Goal: Find specific page/section: Find specific page/section

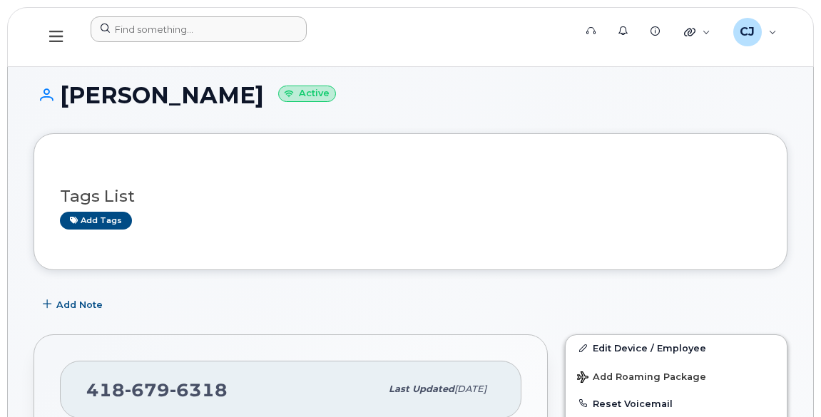
scroll to position [194, 0]
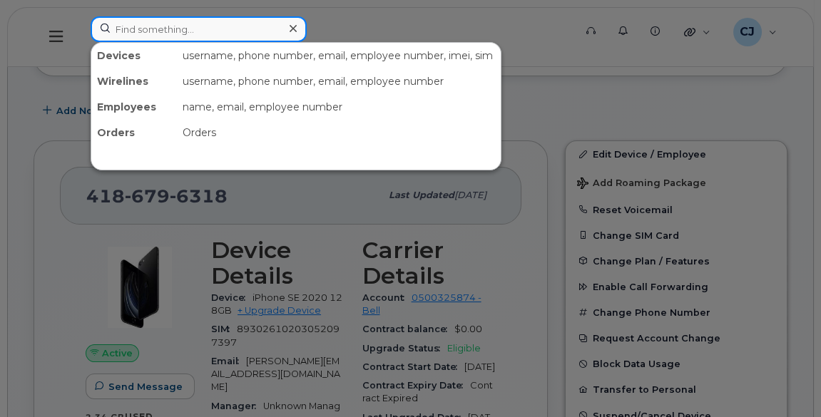
click at [195, 31] on input at bounding box center [199, 29] width 216 height 26
paste input "[PERSON_NAME]"
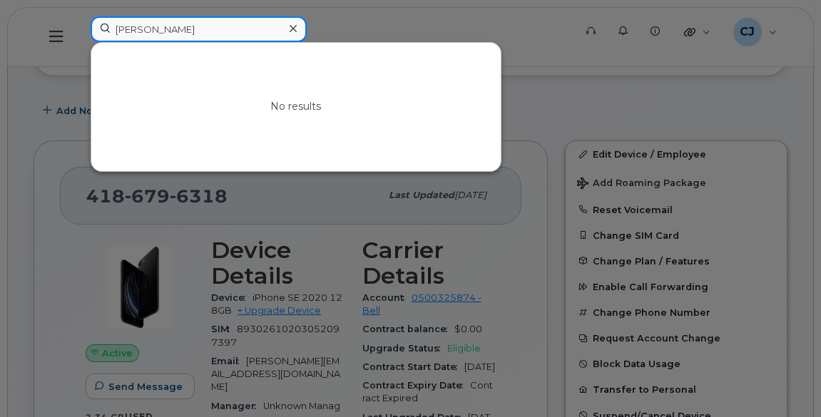
paste input "Marquis"
paste input "[PERSON_NAME]"
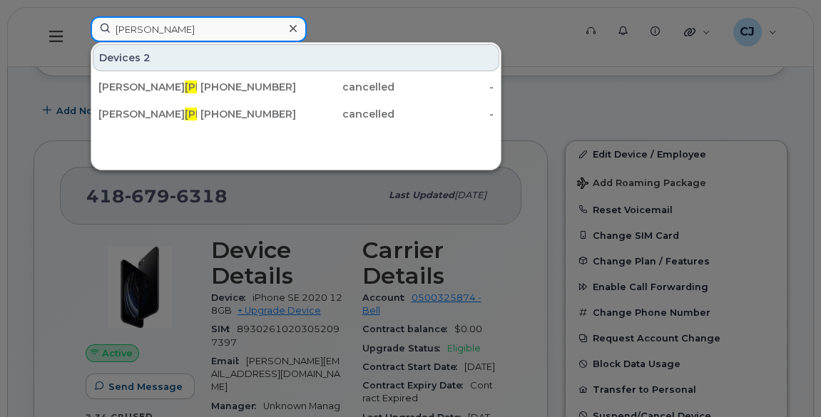
paste input "Pare"
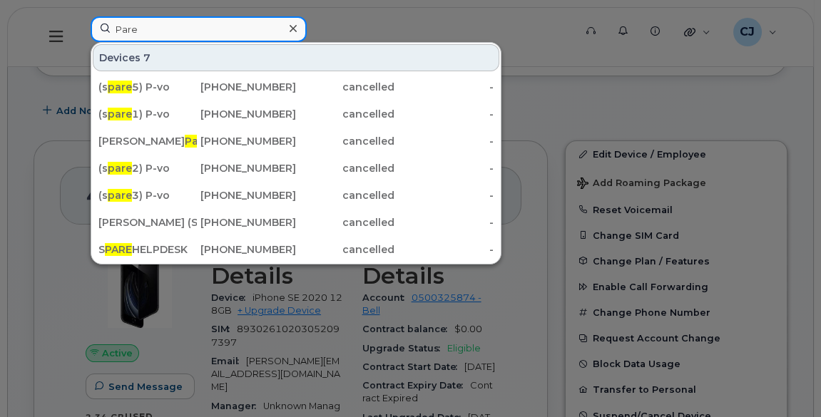
paste input "[PERSON_NAME]"
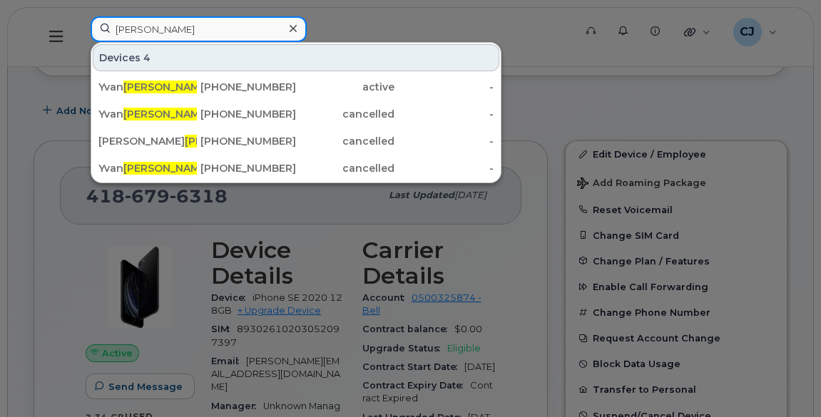
paste input "[PERSON_NAME]"
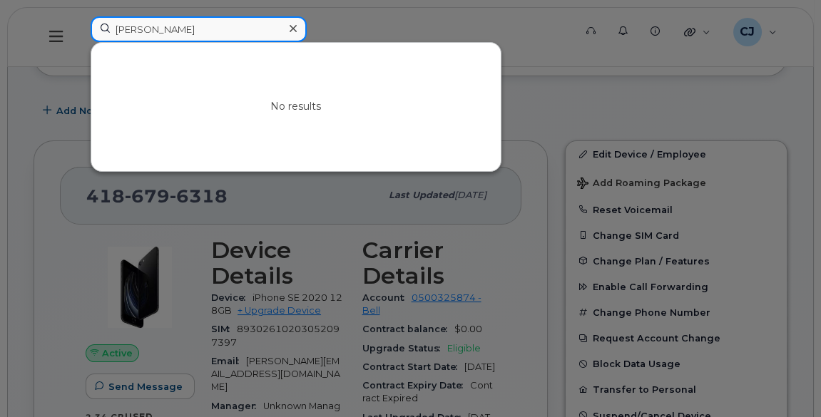
paste input "[PERSON_NAME]"
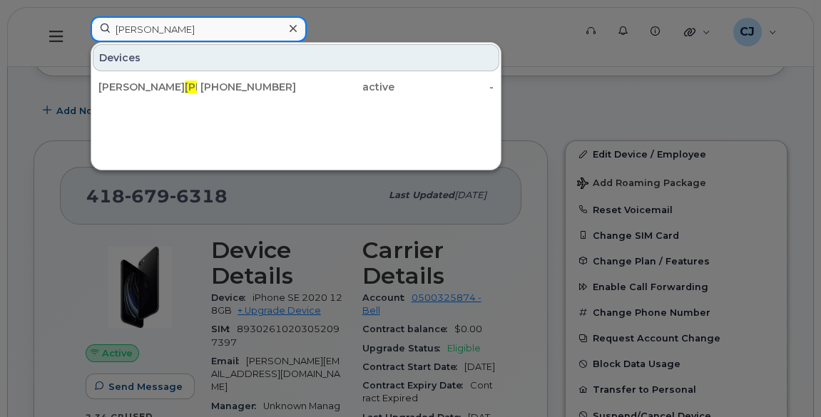
paste input "[PERSON_NAME]"
paste input "Noemie"
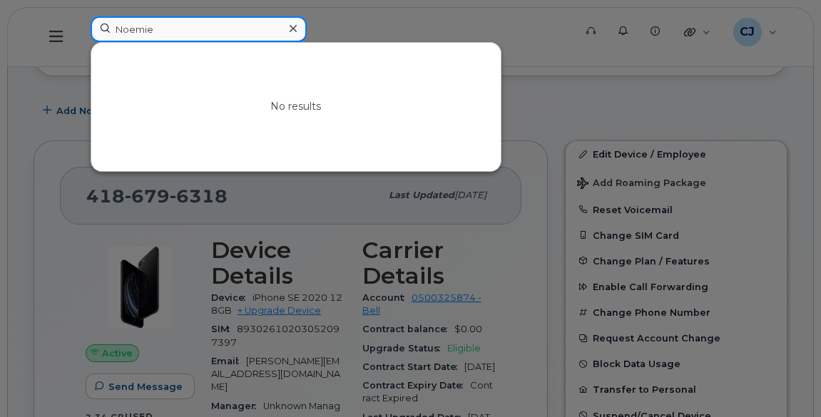
paste input "Larouch"
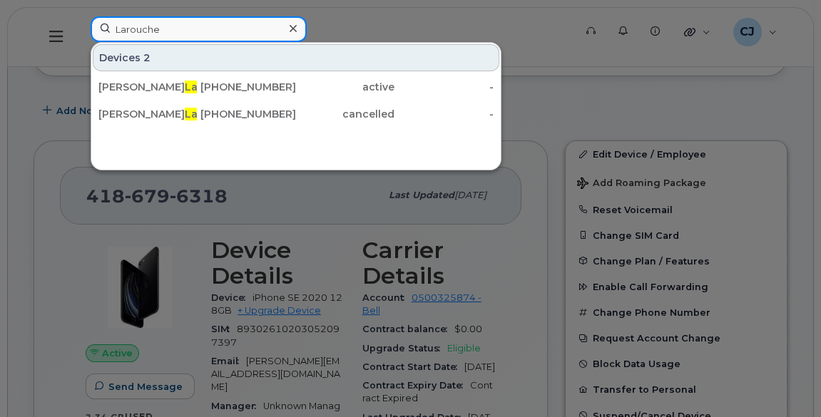
paste input "[PERSON_NAME]"
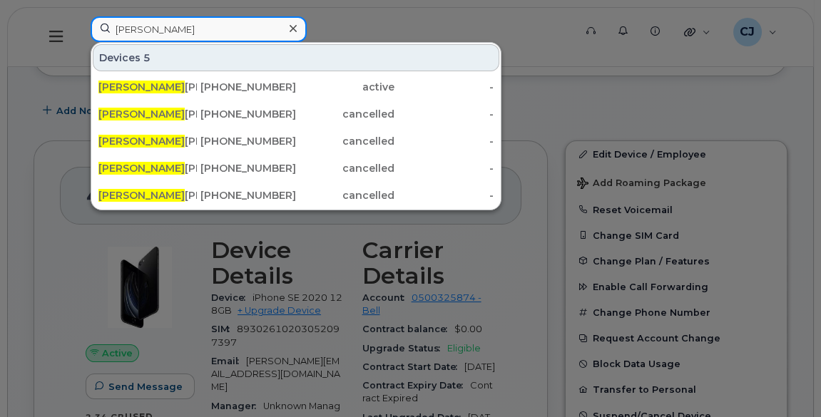
paste input "[PERSON_NAME]"
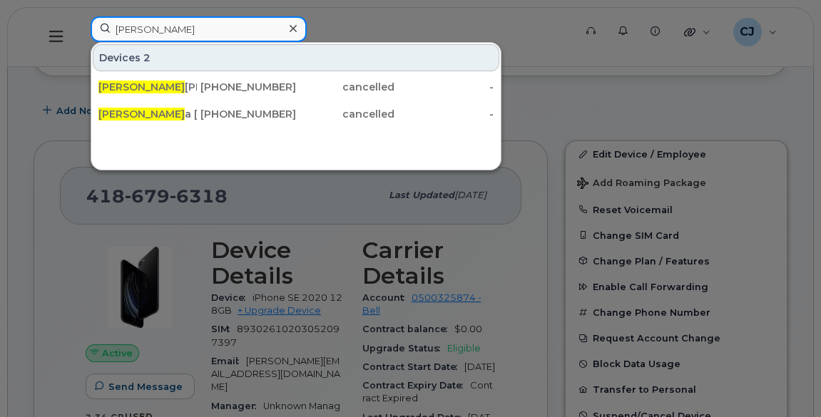
paste input "[PERSON_NAME]"
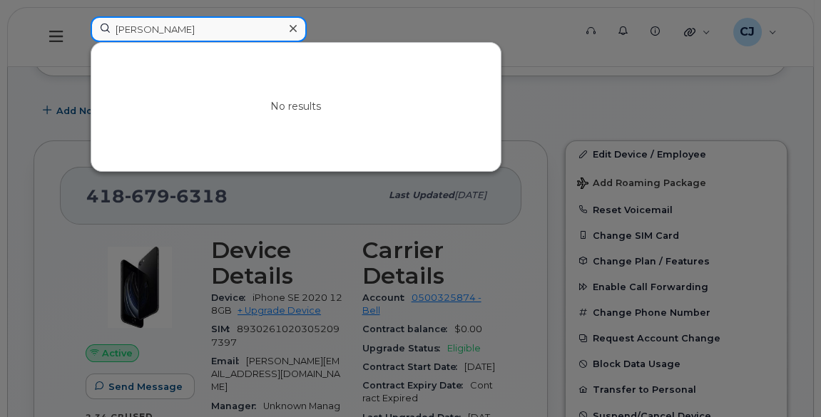
paste input "[PERSON_NAME]"
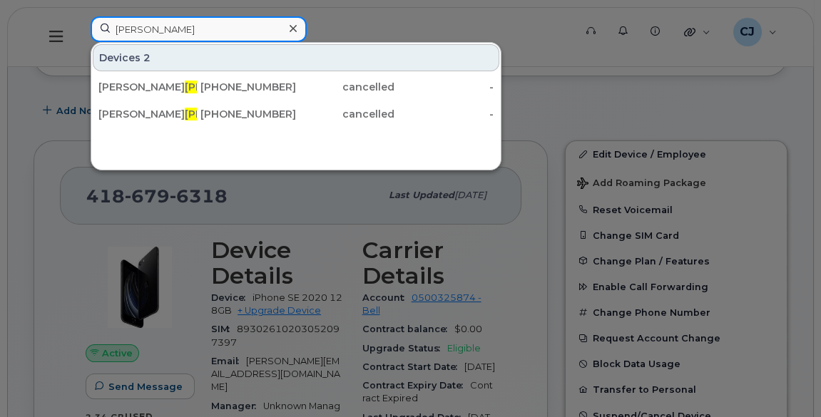
paste input "Benjami"
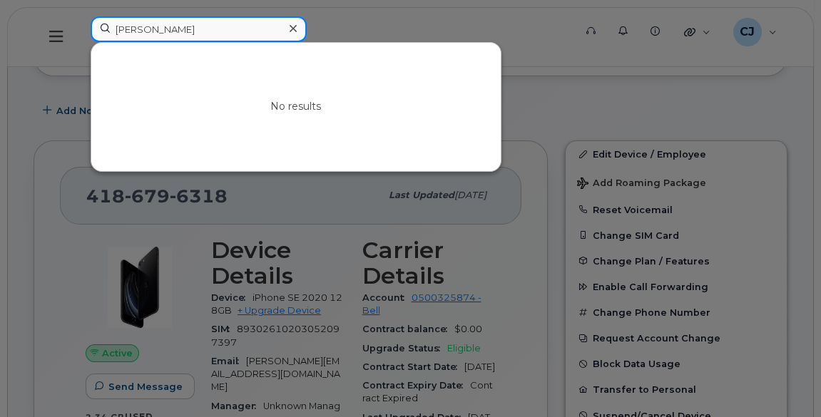
paste input "audo"
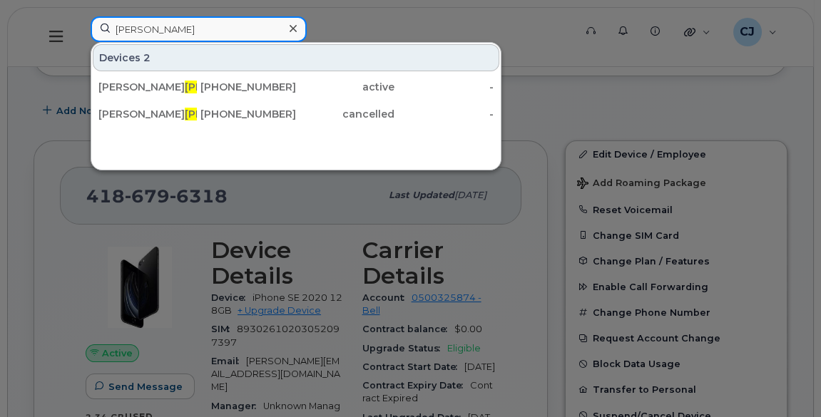
paste input "[PERSON_NAME]"
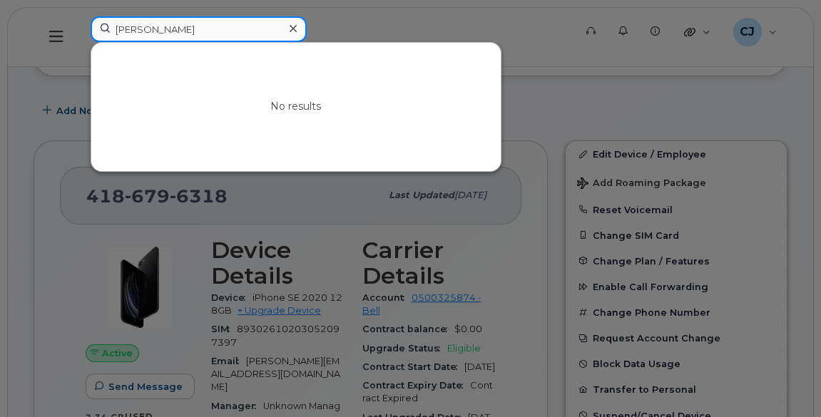
type input "[PERSON_NAME]"
